Goal: Find specific page/section: Locate a particular part of the current website

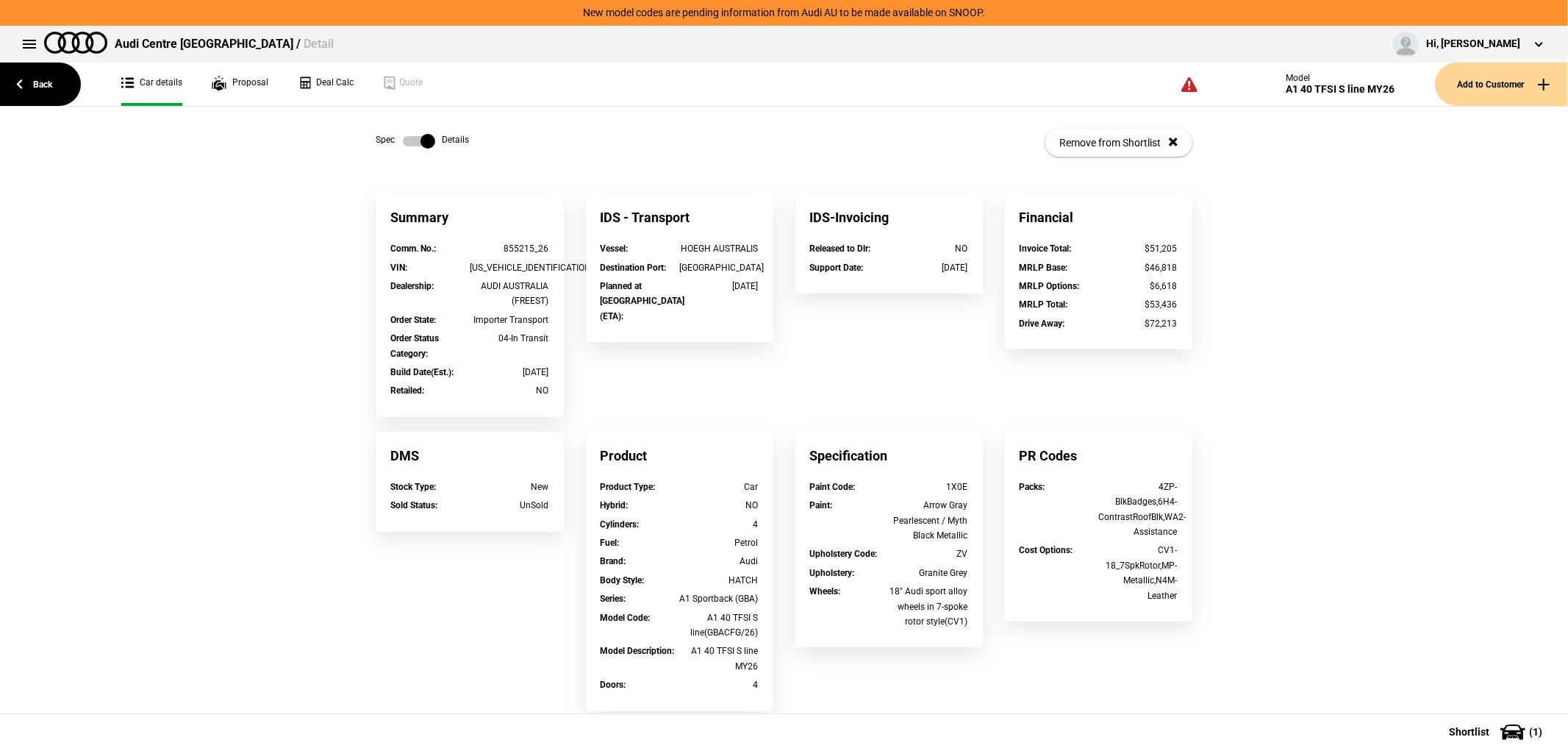
click at [394, 132] on div "Spec Details Remove from Shortlist" at bounding box center [784, 143] width 816 height 72
click at [403, 135] on label at bounding box center [419, 141] width 32 height 15
